Goal: Task Accomplishment & Management: Use online tool/utility

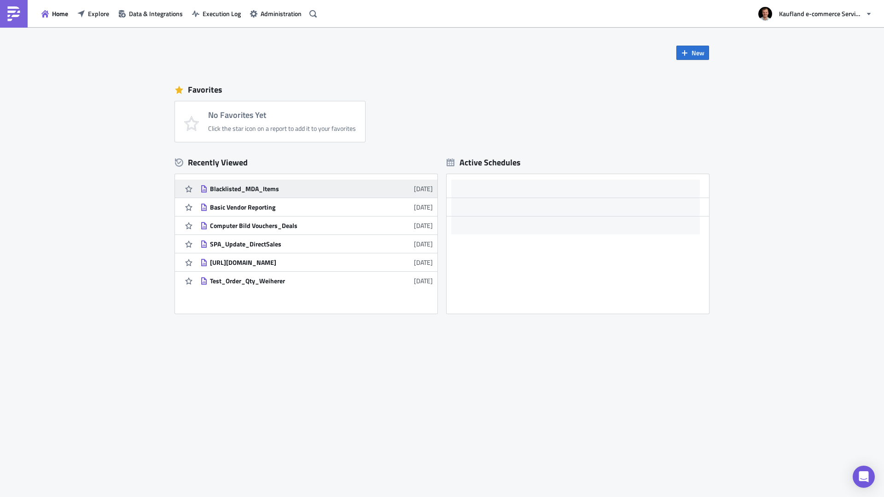
click at [252, 186] on div "Blacklisted_MDA_Items" at bounding box center [290, 189] width 161 height 8
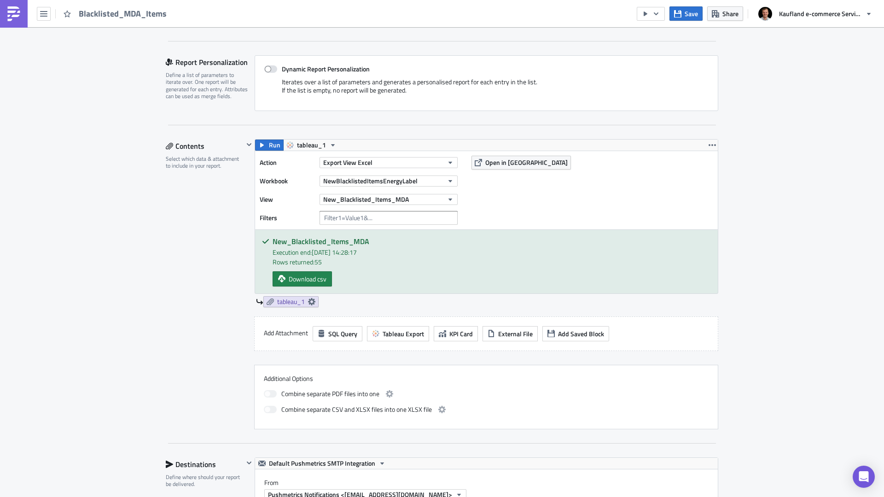
scroll to position [184, 0]
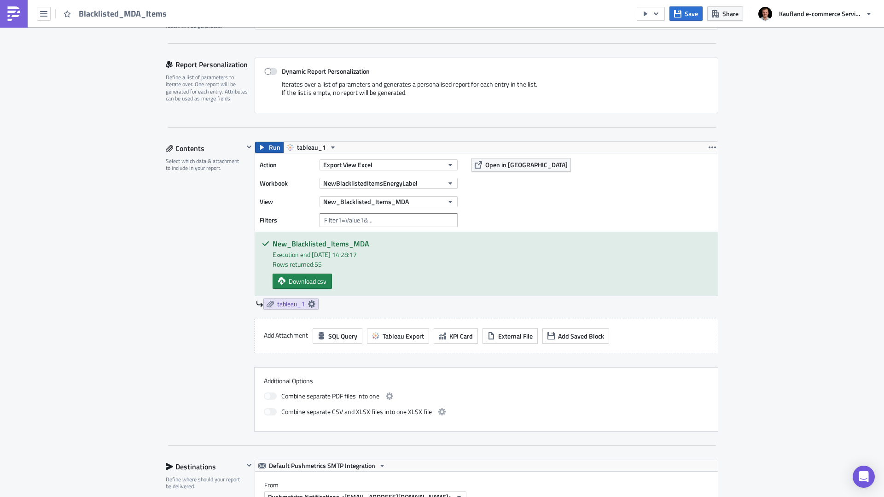
click at [261, 144] on icon "button" at bounding box center [261, 147] width 7 height 7
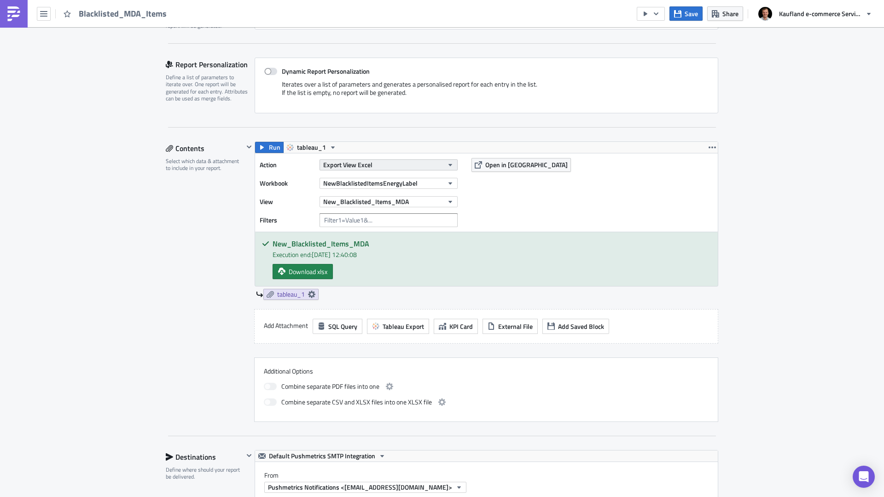
click at [450, 161] on icon "button" at bounding box center [450, 164] width 7 height 7
click at [762, 228] on div "VM Execution Log Edit " Blacklisted_MDA_Items " Settings Configure the basics o…" at bounding box center [442, 434] width 884 height 1183
click at [448, 166] on icon "button" at bounding box center [450, 164] width 7 height 7
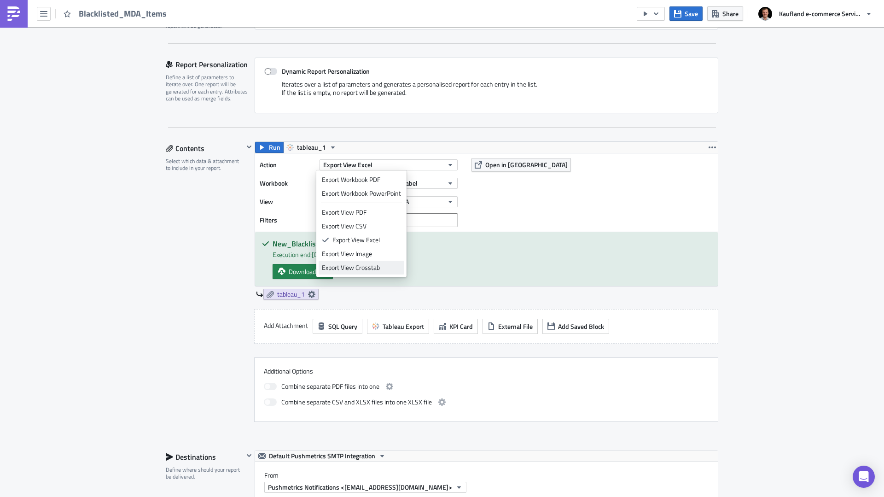
click at [380, 264] on div "Export View Crosstab" at bounding box center [361, 267] width 79 height 9
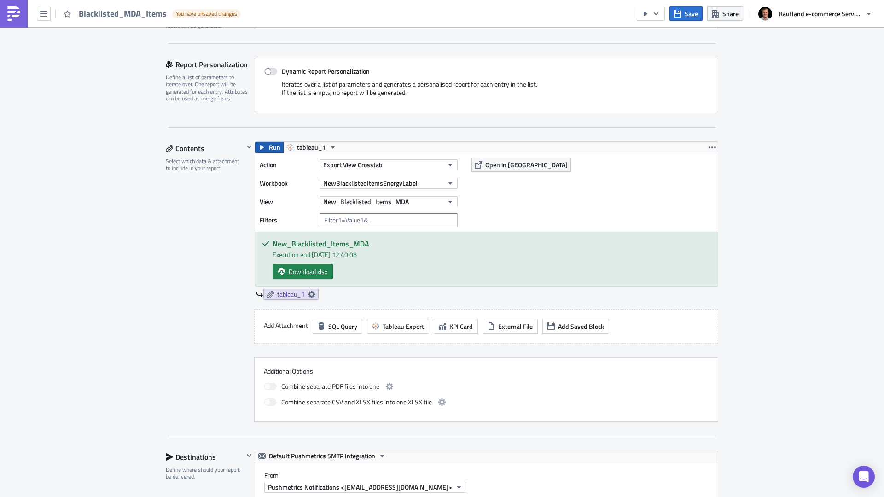
click at [269, 149] on span "Run" at bounding box center [275, 147] width 12 height 11
click at [262, 141] on div "Settings Configure the basics of your report. Report Nam﻿e Blacklisted_MDA_Item…" at bounding box center [442, 453] width 553 height 1081
click at [265, 146] on button "Run" at bounding box center [269, 147] width 29 height 11
click at [439, 166] on button "Export View Crosstab" at bounding box center [389, 164] width 138 height 11
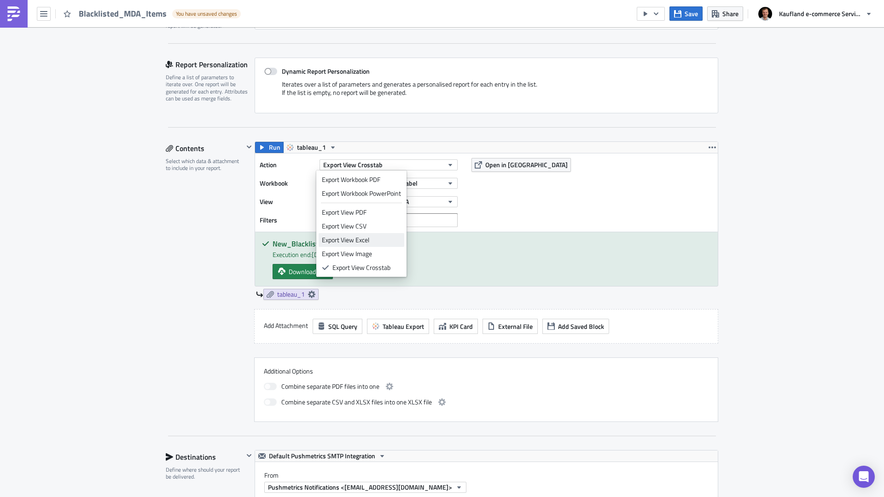
click at [374, 235] on div "Export View Excel" at bounding box center [361, 239] width 79 height 9
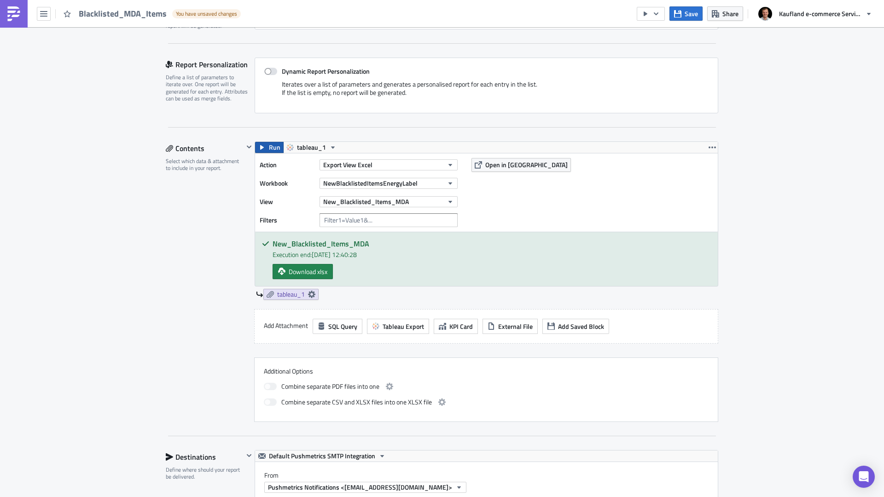
click at [264, 146] on button "Run" at bounding box center [269, 147] width 29 height 11
click at [269, 147] on span "Run" at bounding box center [275, 147] width 12 height 11
click at [309, 273] on span "Download xlsx" at bounding box center [308, 272] width 39 height 10
click at [270, 146] on span "Run" at bounding box center [275, 147] width 12 height 11
click at [299, 273] on span "Download xlsx" at bounding box center [308, 272] width 39 height 10
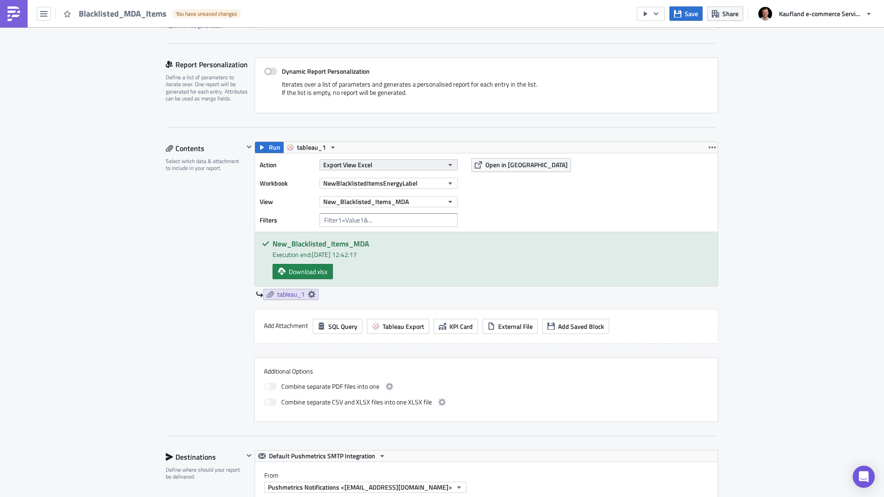
click at [359, 169] on span "Export View Excel" at bounding box center [347, 165] width 49 height 10
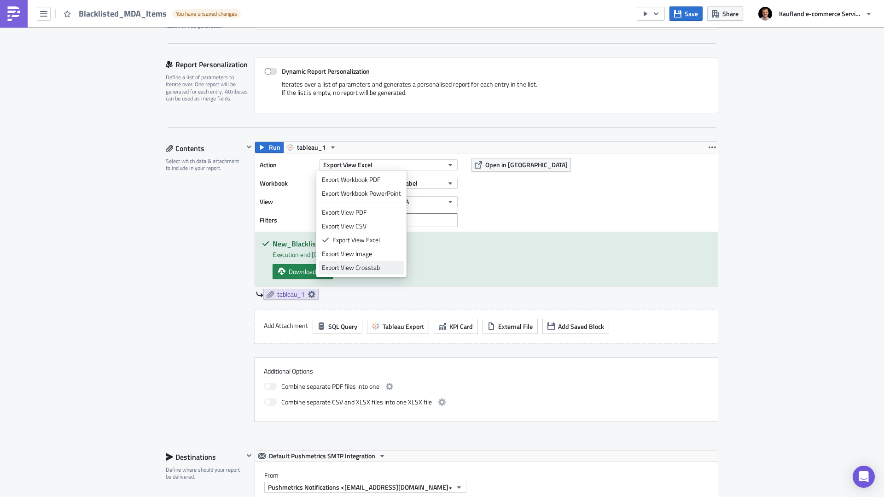
click at [366, 264] on div "Export View Crosstab" at bounding box center [361, 267] width 79 height 9
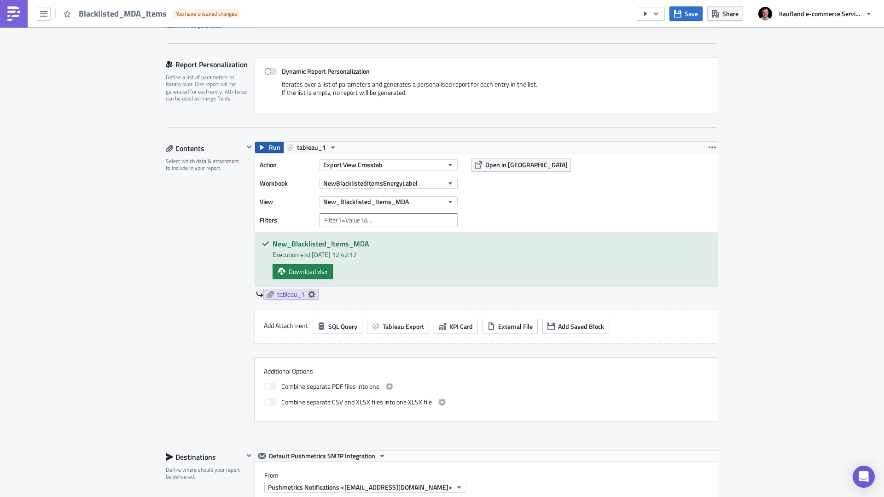
click at [269, 148] on span "Run" at bounding box center [275, 147] width 12 height 11
click at [304, 269] on span "Download xlsx" at bounding box center [308, 272] width 39 height 10
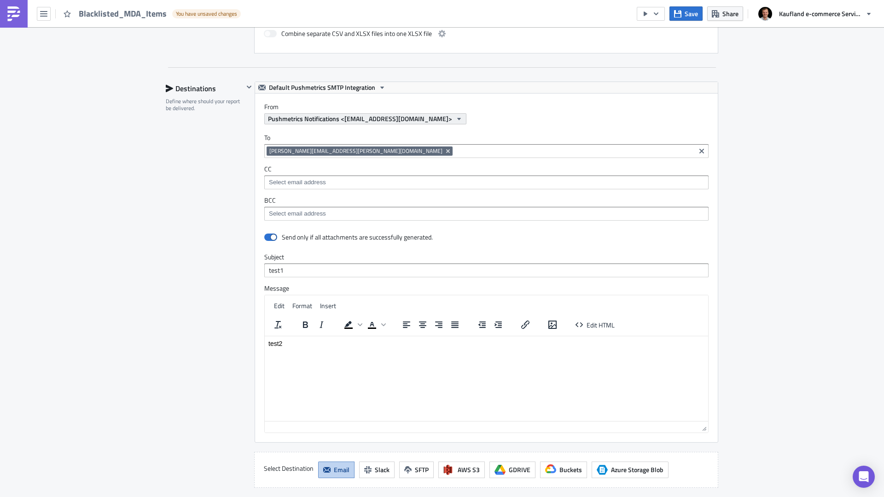
scroll to position [599, 0]
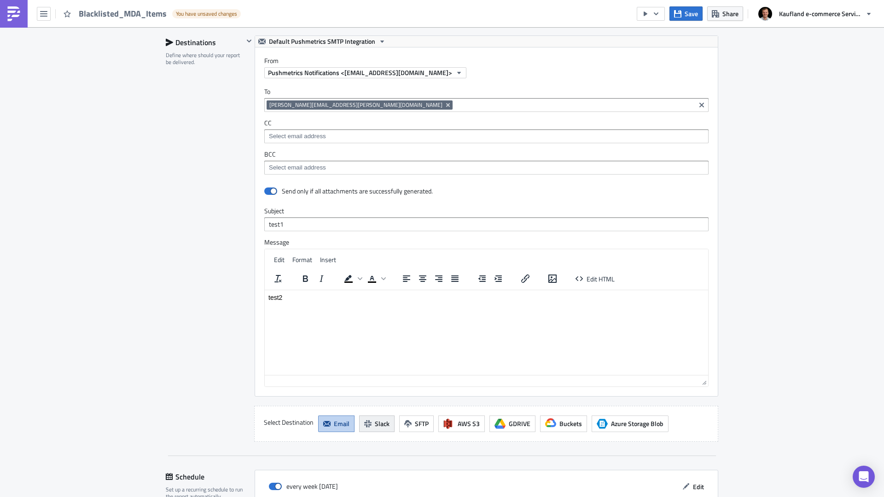
click at [370, 423] on button "Slack" at bounding box center [376, 424] width 35 height 17
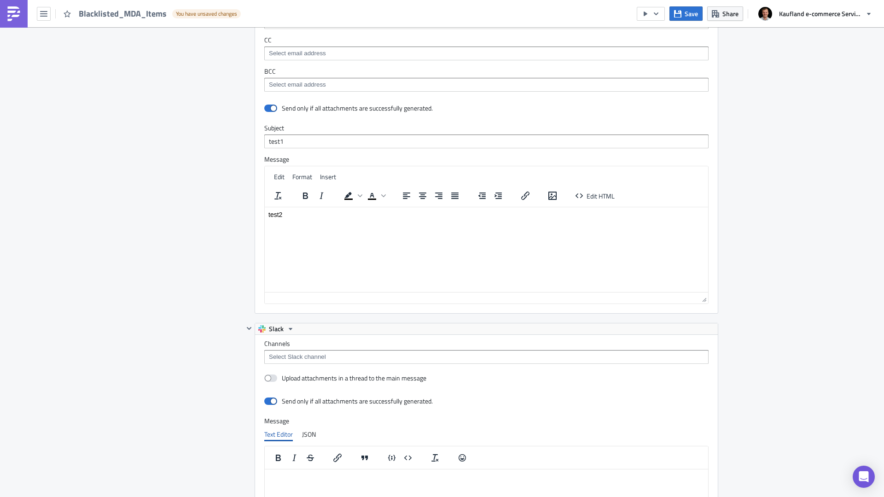
scroll to position [691, 0]
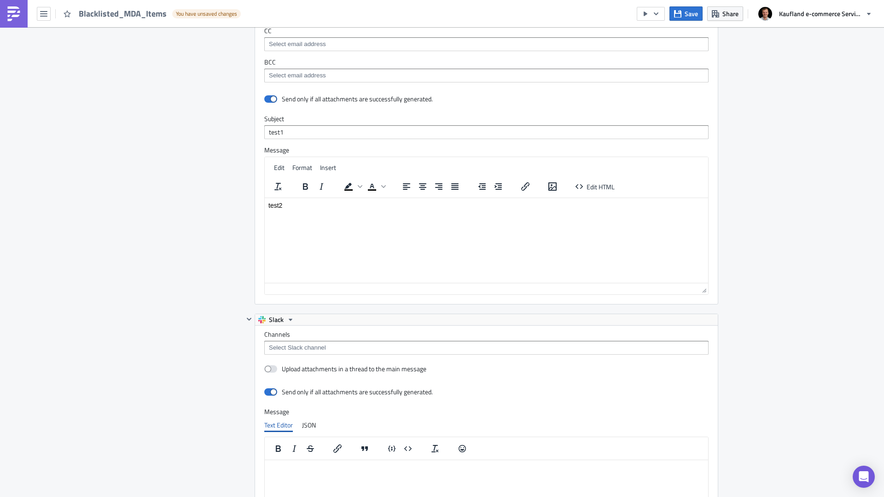
click at [319, 343] on input at bounding box center [486, 347] width 439 height 9
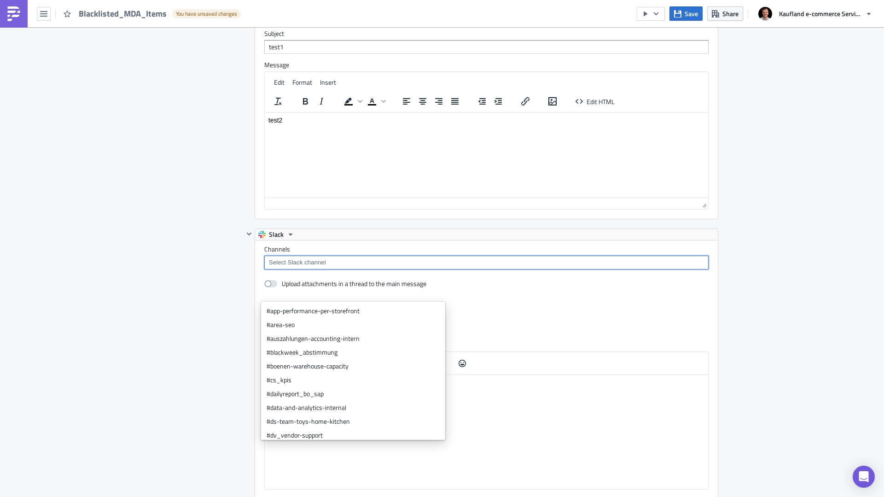
scroll to position [783, 0]
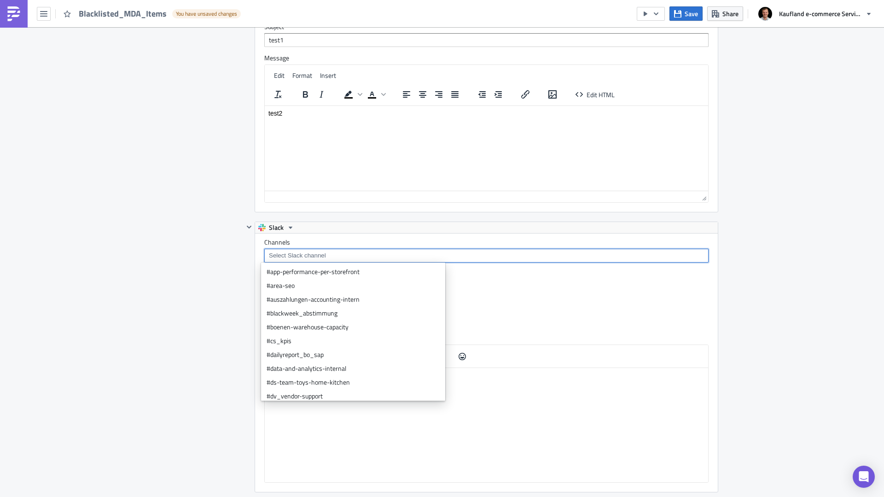
click at [170, 239] on div "Destinations Define where should your report be delivered." at bounding box center [205, 194] width 78 height 686
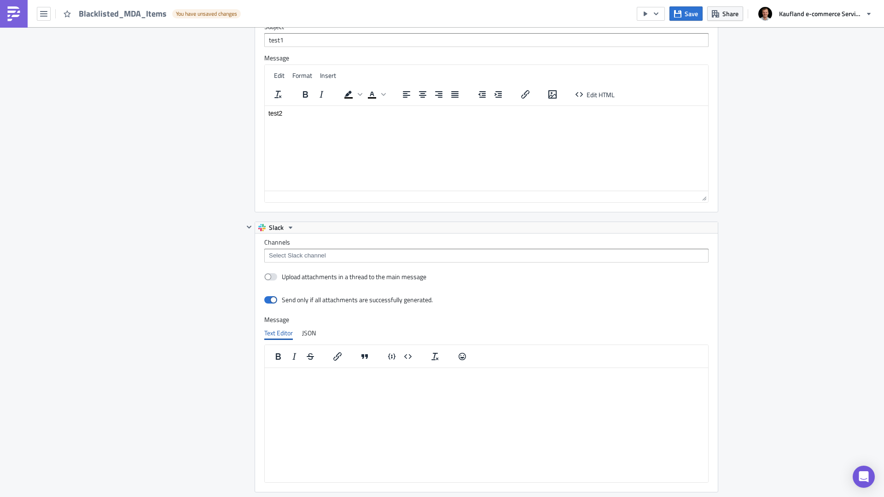
click at [299, 255] on input at bounding box center [486, 255] width 439 height 9
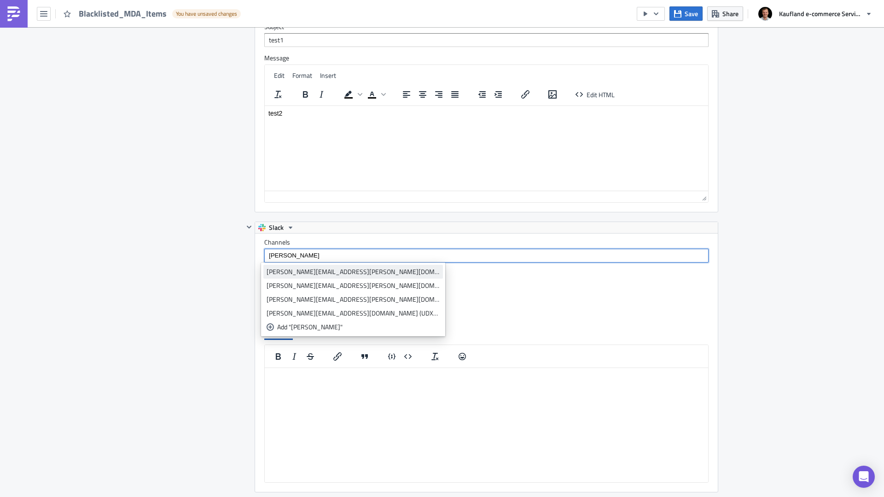
type input "[PERSON_NAME]"
click at [332, 273] on div "[PERSON_NAME][EMAIL_ADDRESS][PERSON_NAME][DOMAIN_NAME] (U0444ECKGN8)" at bounding box center [353, 271] width 173 height 9
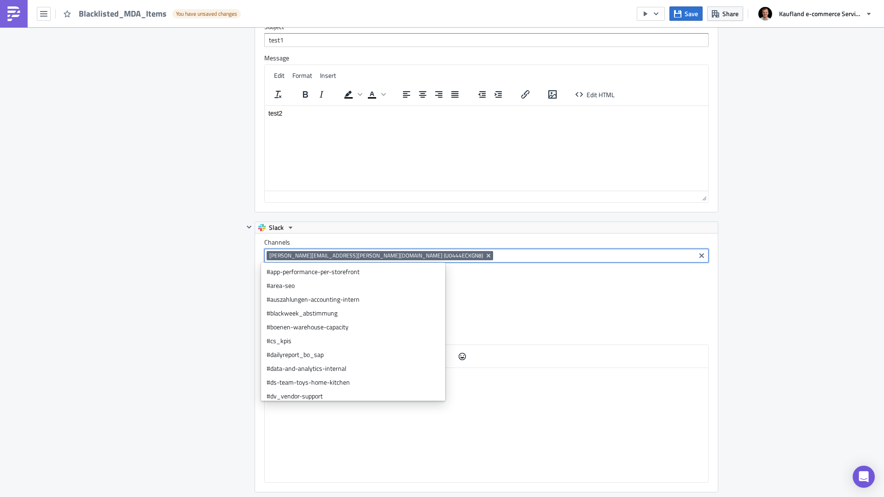
click at [600, 304] on div "Send only if all attachments are successfully generated." at bounding box center [486, 301] width 445 height 16
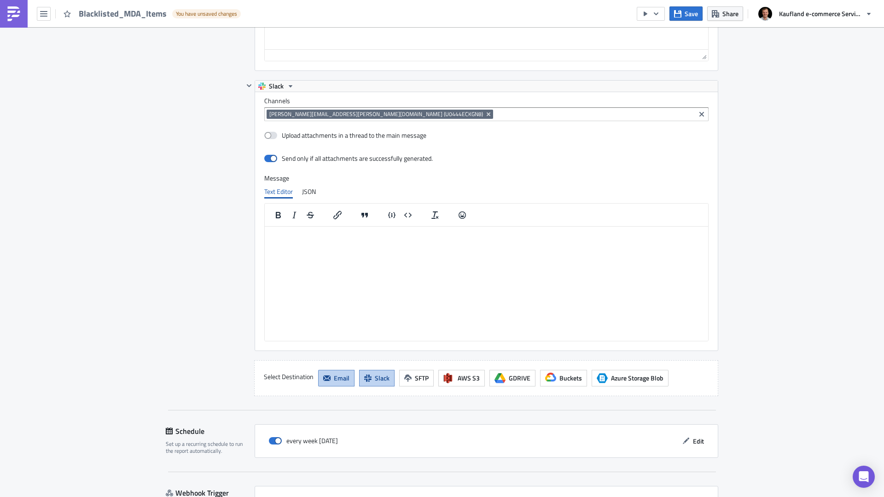
scroll to position [829, 0]
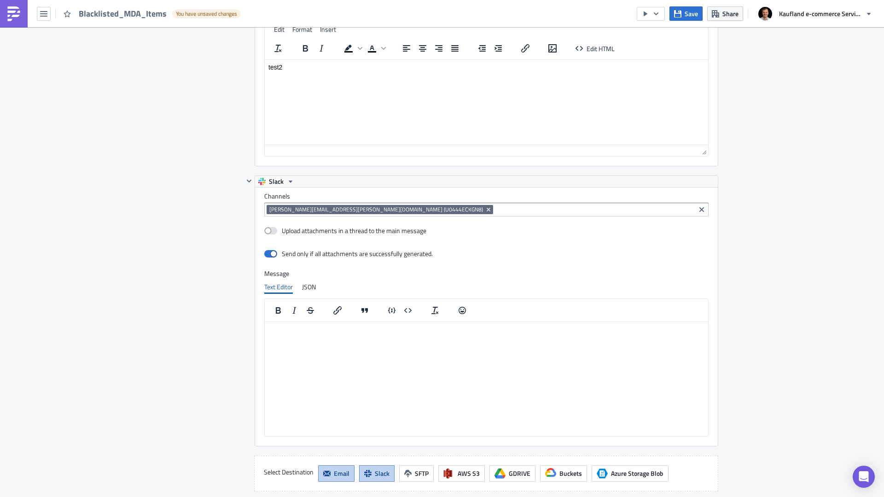
click at [309, 336] on html at bounding box center [487, 329] width 444 height 15
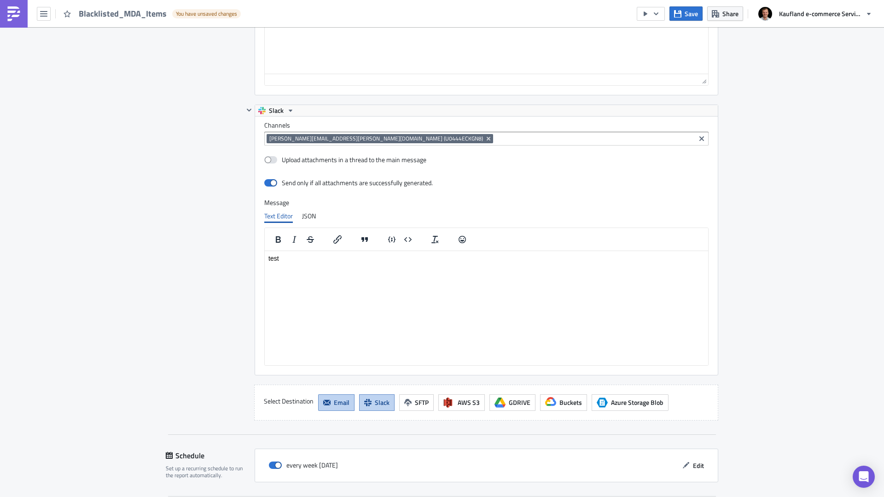
scroll to position [946, 0]
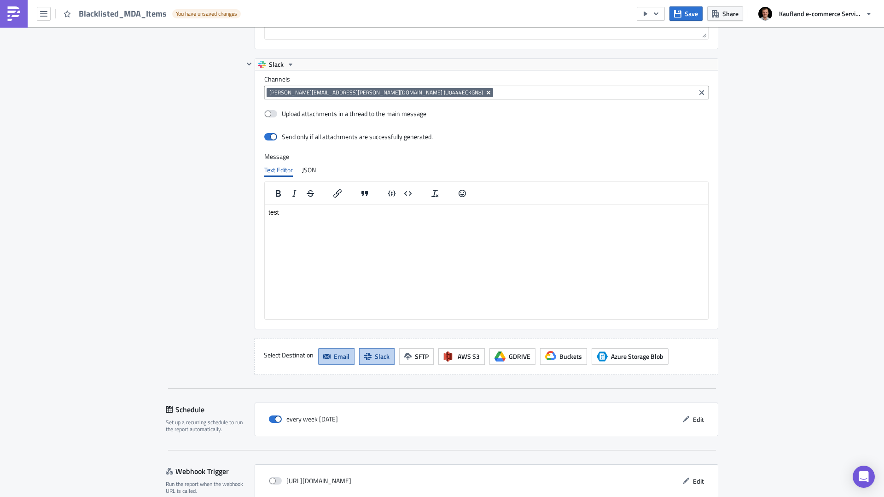
click at [485, 92] on icon "Remove Tag" at bounding box center [488, 92] width 7 height 7
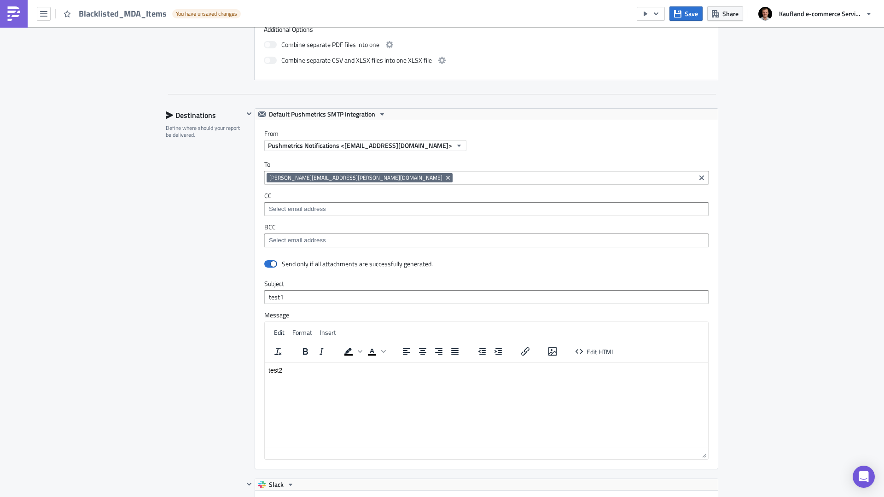
scroll to position [507, 0]
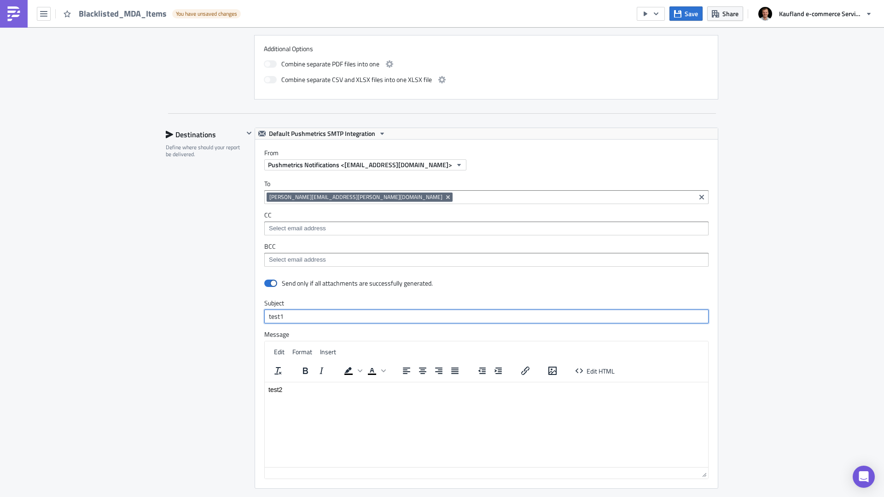
drag, startPoint x: 281, startPoint y: 320, endPoint x: 242, endPoint y: 322, distance: 38.3
click at [244, 322] on div "Default Pushmetrics SMTP Integration From Pushmetrics Notifications <[EMAIL_ADD…" at bounding box center [481, 308] width 475 height 361
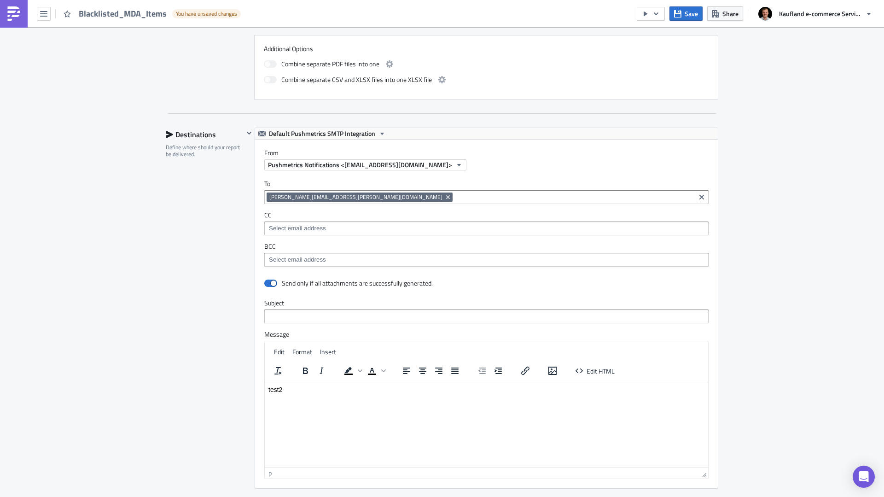
drag, startPoint x: 293, startPoint y: 402, endPoint x: 249, endPoint y: 398, distance: 44.4
click at [265, 397] on html "test2" at bounding box center [487, 389] width 444 height 15
drag, startPoint x: 301, startPoint y: 393, endPoint x: 265, endPoint y: 388, distance: 35.9
click at [267, 388] on html "test2" at bounding box center [487, 389] width 444 height 15
drag, startPoint x: 287, startPoint y: 389, endPoint x: 260, endPoint y: 389, distance: 27.2
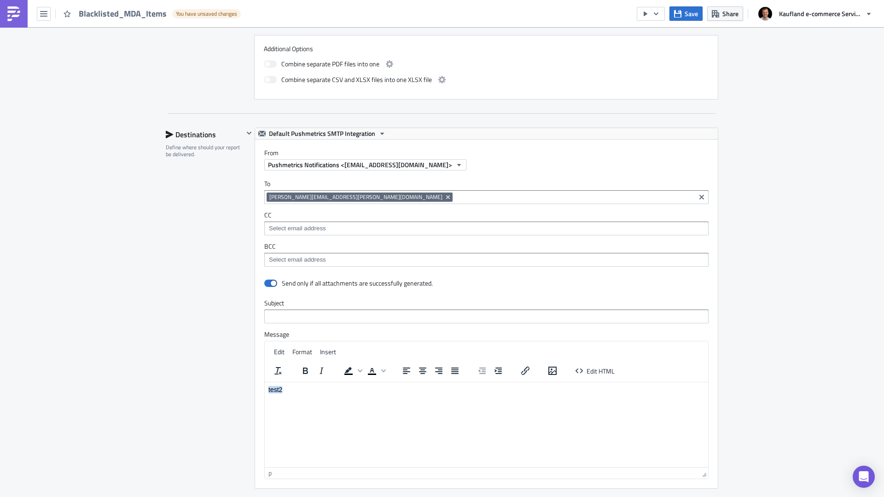
click at [265, 389] on html "test2" at bounding box center [487, 389] width 444 height 15
click at [269, 285] on span at bounding box center [270, 283] width 13 height 7
click at [269, 285] on input "checkbox" at bounding box center [269, 284] width 6 height 6
checkbox input "false"
click at [446, 196] on icon "Remove Tag" at bounding box center [448, 197] width 4 height 4
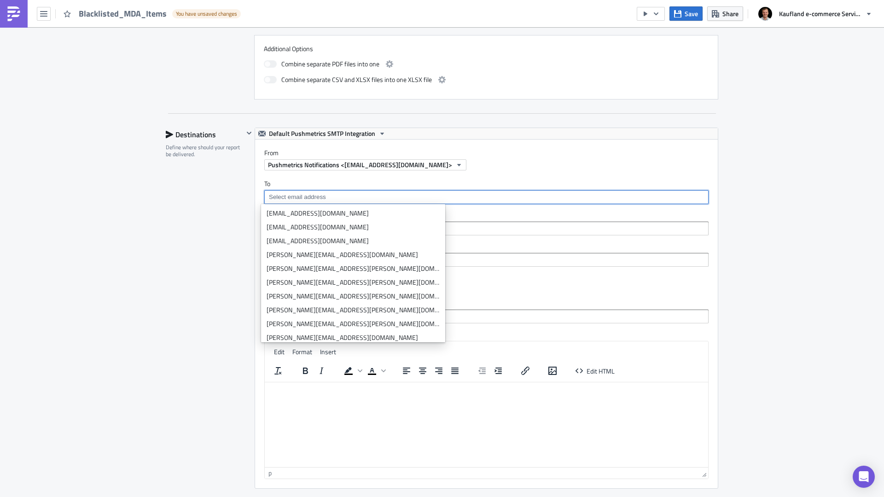
click at [811, 238] on div "VM Execution Log Edit " Blacklisted_MDA_Items " Draft Settings Configure the ba…" at bounding box center [442, 252] width 884 height 1464
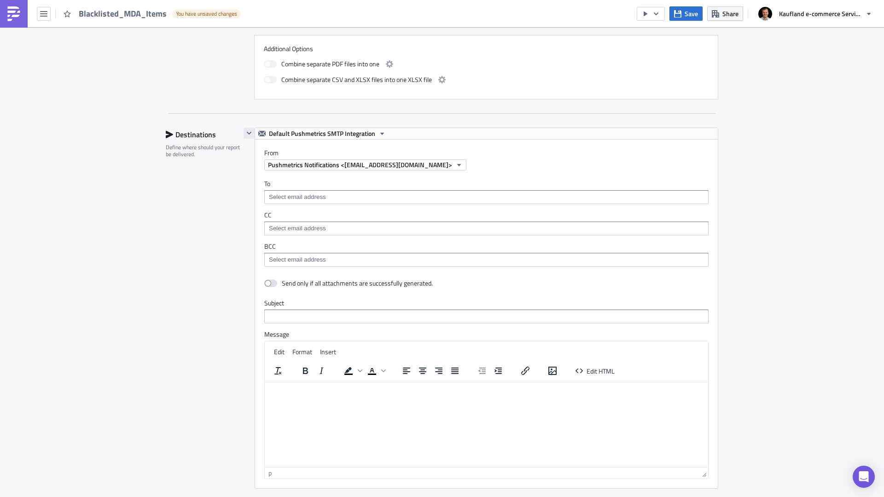
click at [246, 130] on icon "button" at bounding box center [249, 132] width 7 height 7
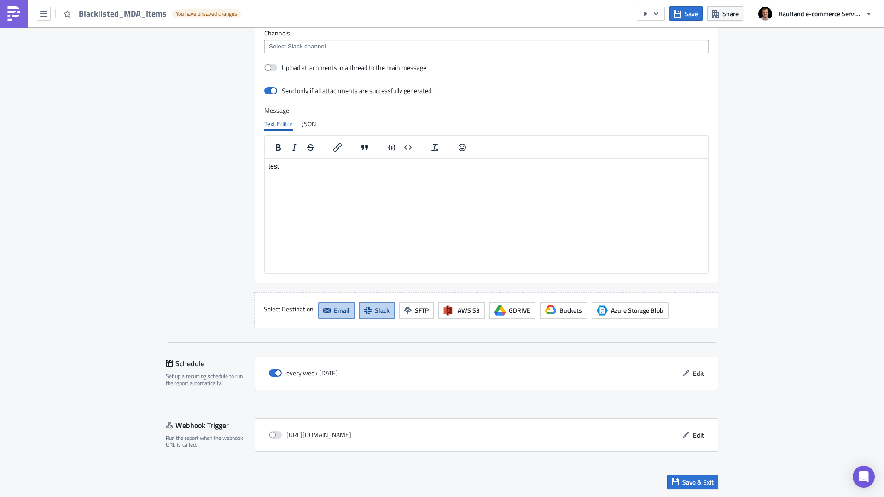
click at [334, 309] on span "Email" at bounding box center [342, 310] width 16 height 10
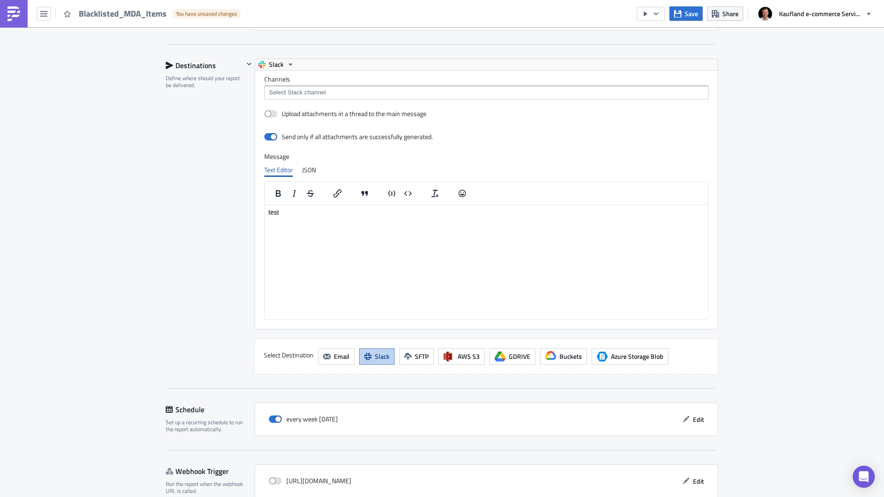
click at [349, 219] on html "test" at bounding box center [487, 212] width 444 height 15
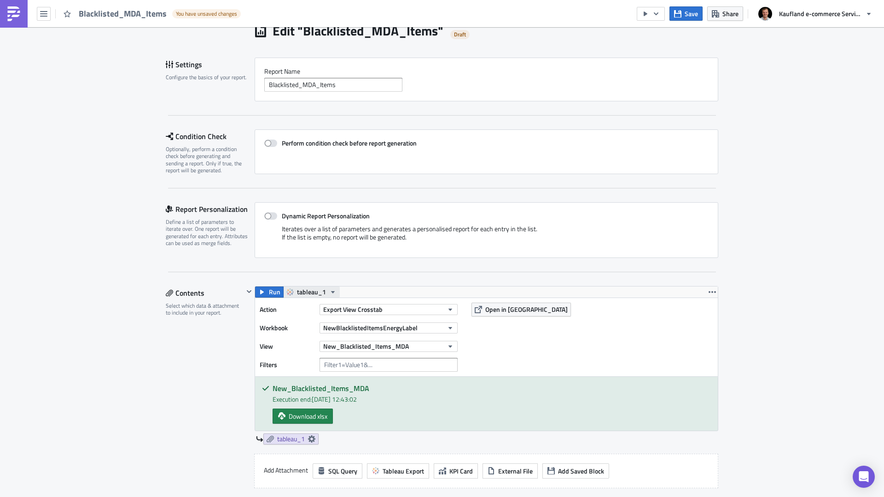
scroll to position [0, 0]
